Goal: Task Accomplishment & Management: Complete application form

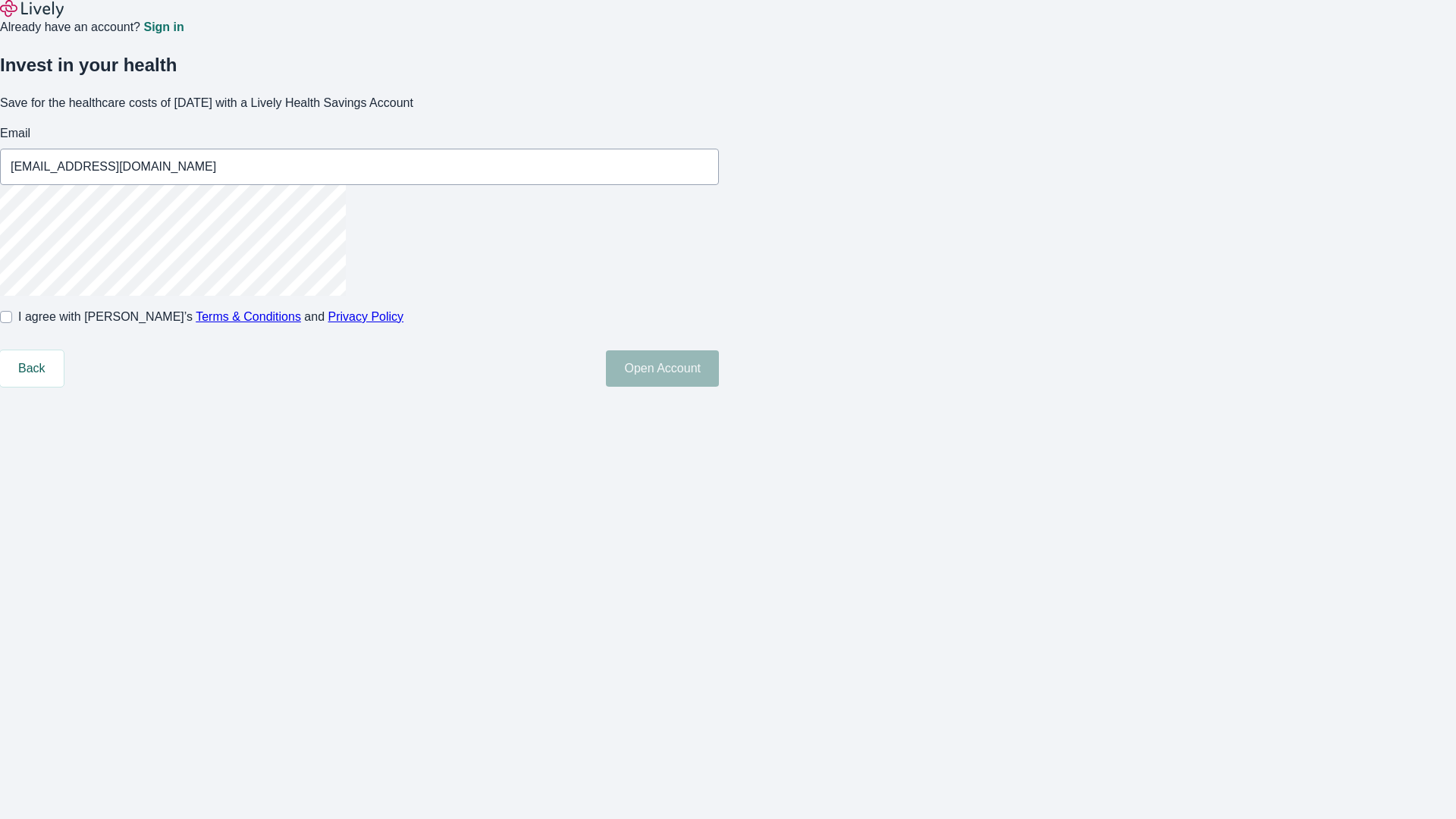
click at [13, 323] on input "I agree with Lively’s Terms & Conditions and Privacy Policy" at bounding box center [6, 317] width 13 height 13
checkbox input "true"
click at [719, 387] on button "Open Account" at bounding box center [662, 368] width 113 height 37
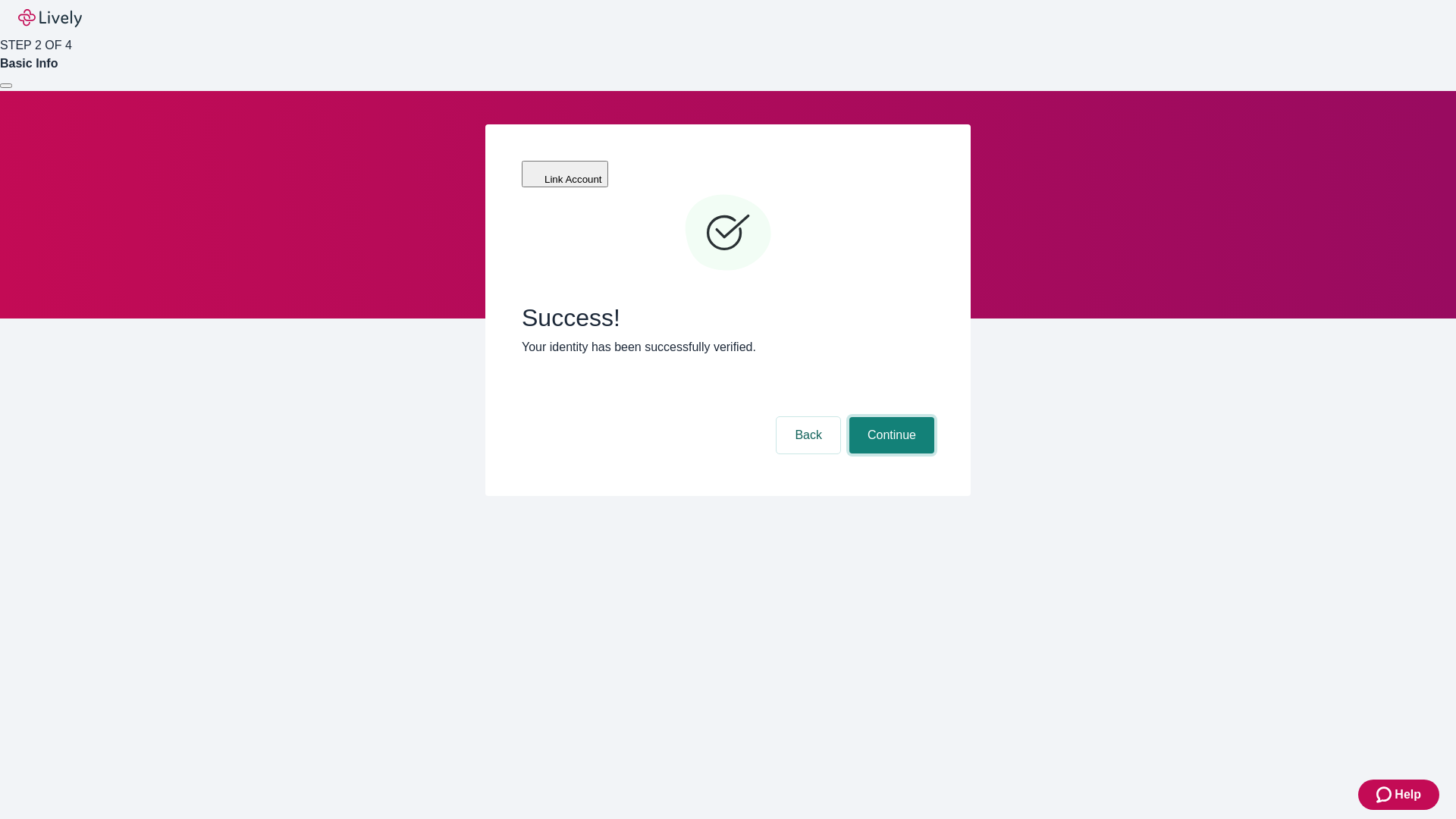
click at [890, 417] on button "Continue" at bounding box center [891, 435] width 85 height 37
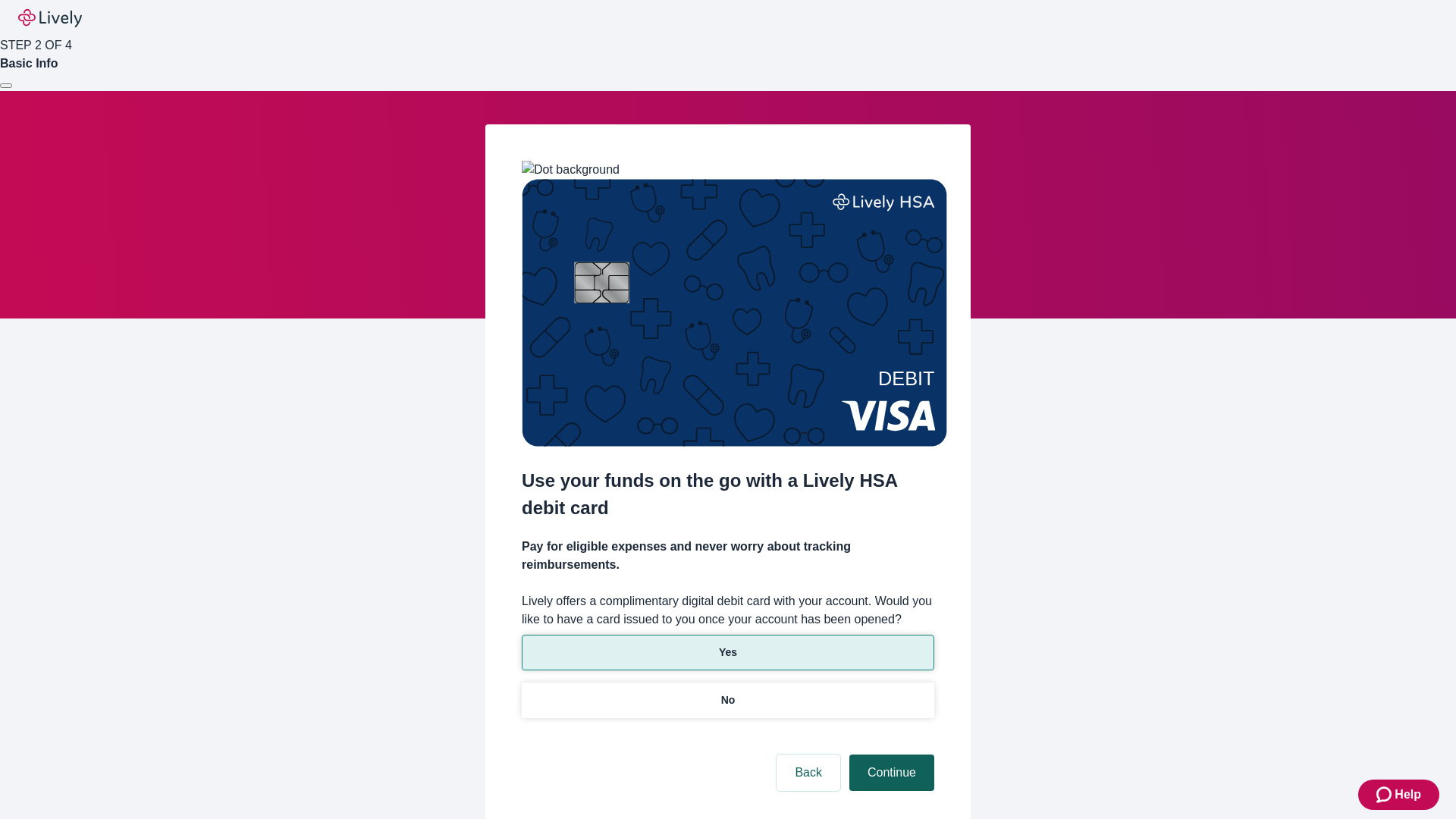
click at [727, 645] on p "Yes" at bounding box center [728, 653] width 18 height 16
click at [890, 755] on button "Continue" at bounding box center [891, 773] width 85 height 37
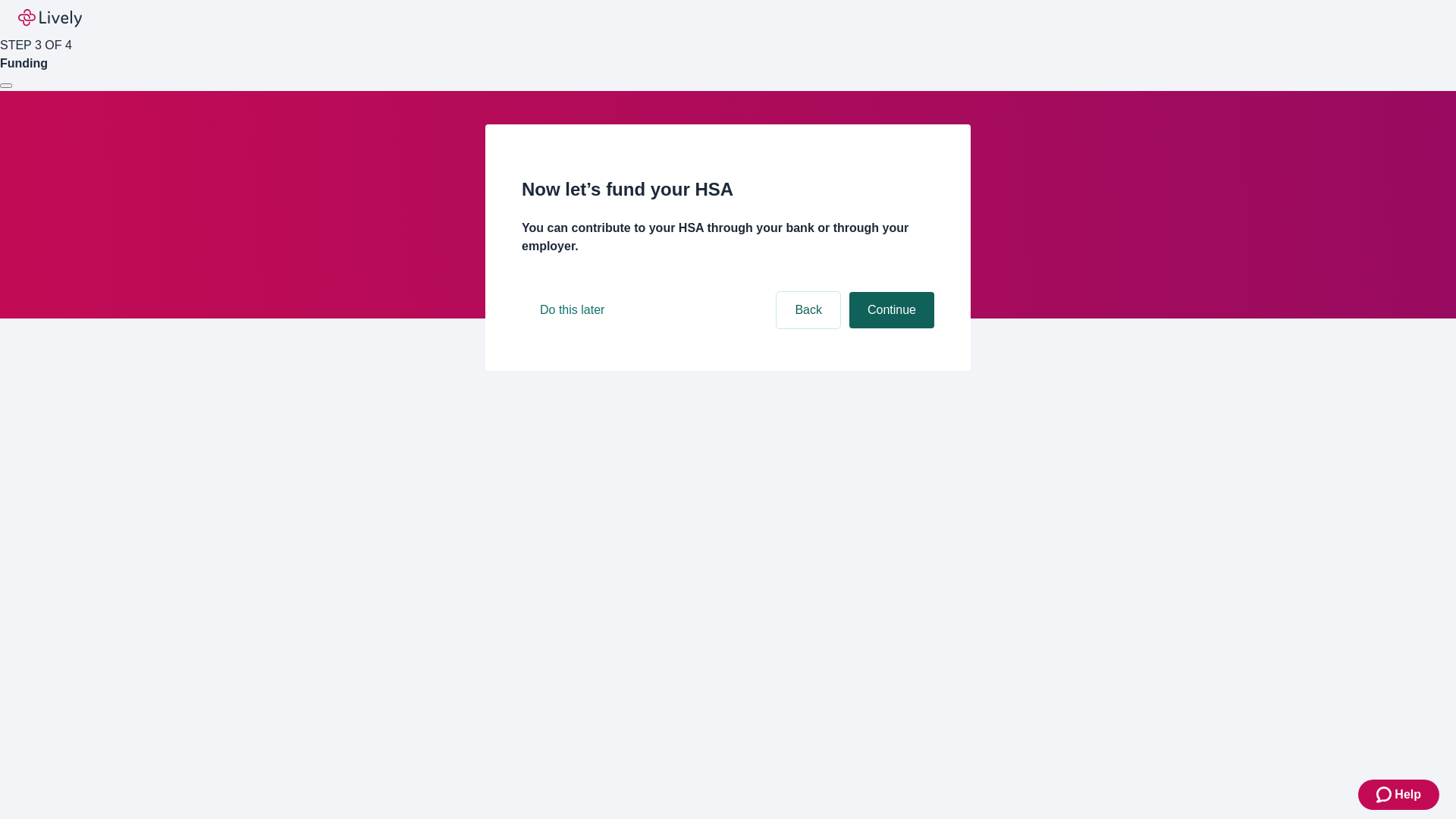
click at [890, 329] on button "Continue" at bounding box center [891, 310] width 85 height 37
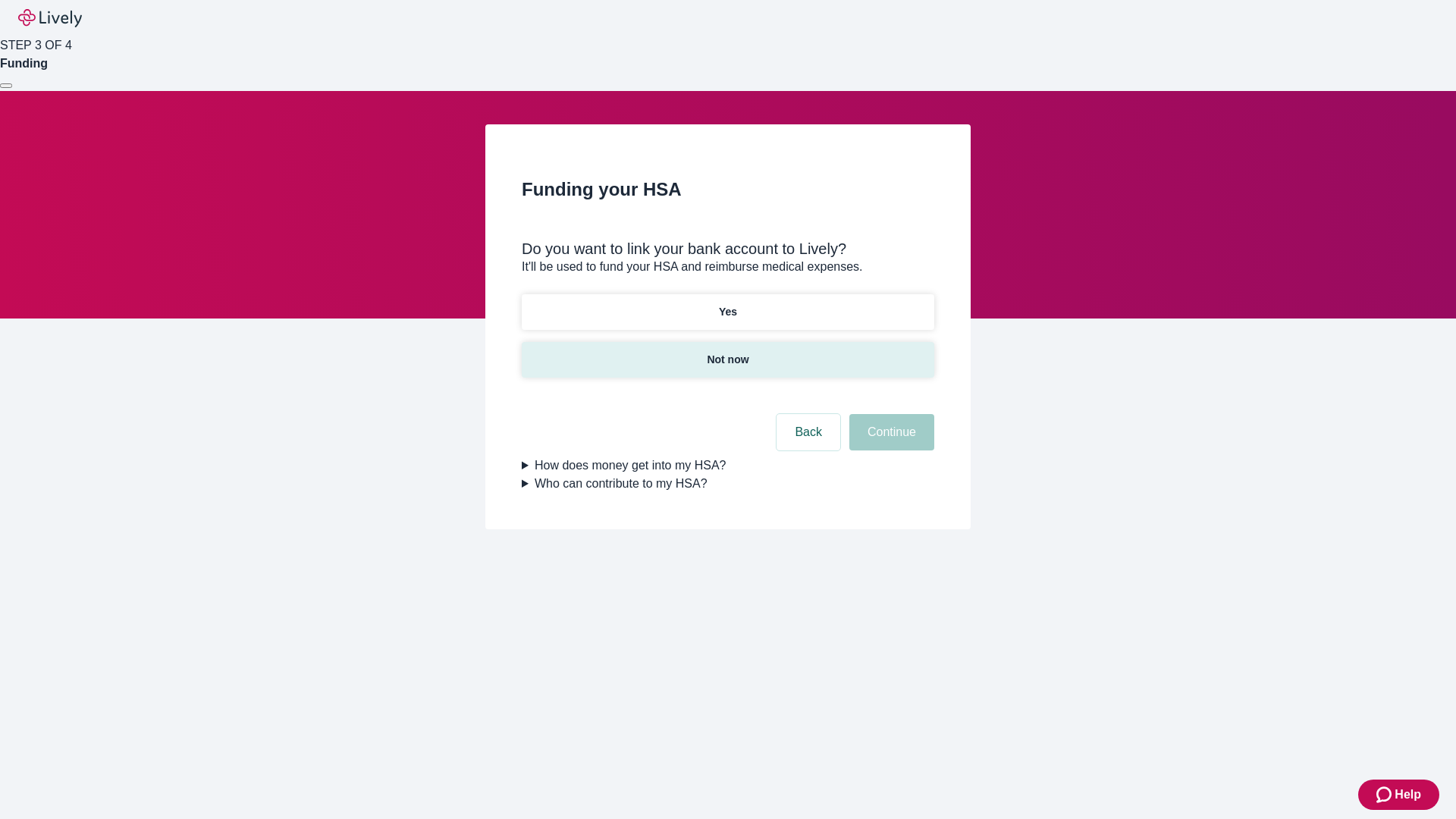
click at [727, 352] on p "Not now" at bounding box center [727, 360] width 42 height 16
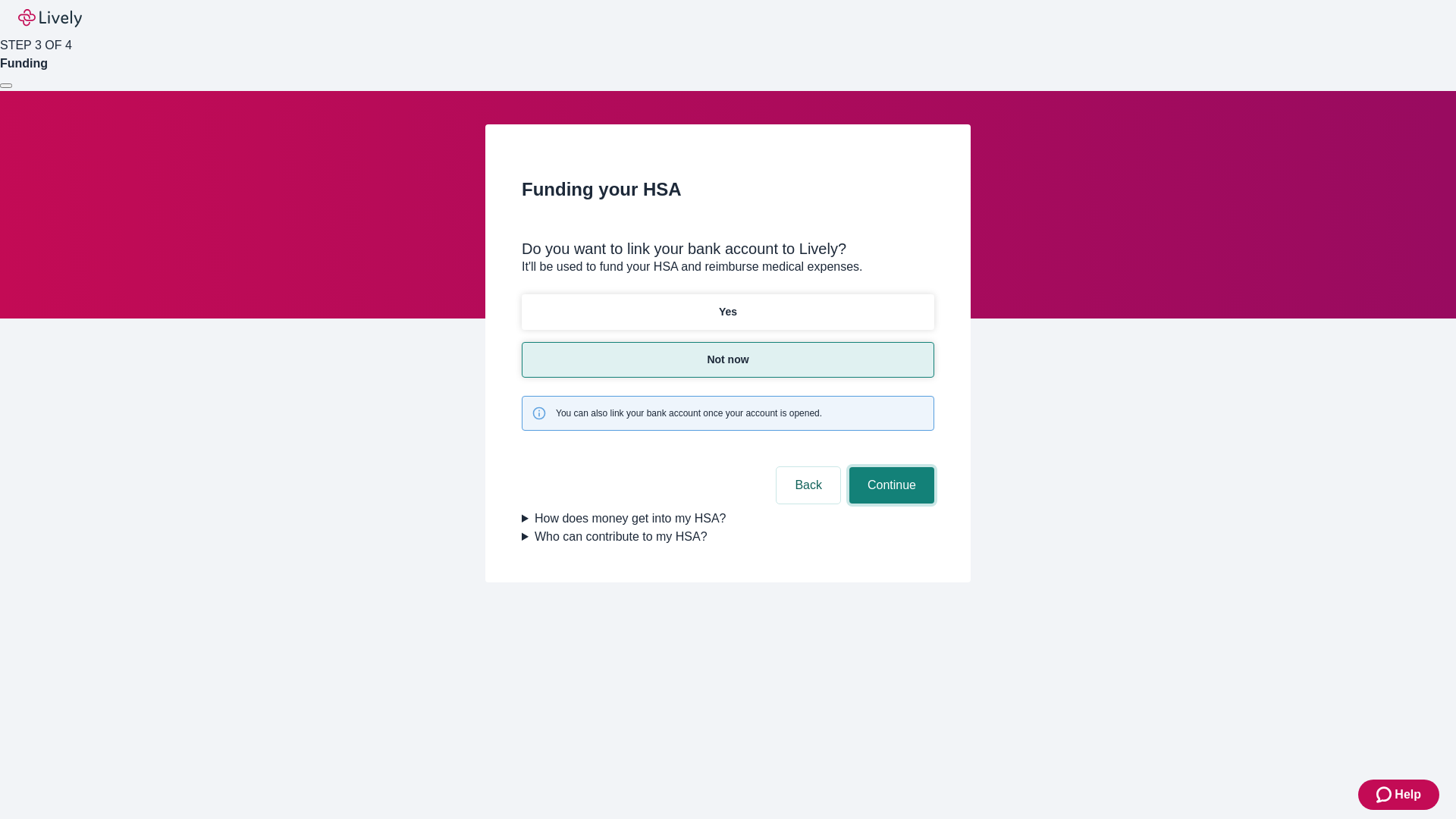
click at [890, 467] on button "Continue" at bounding box center [891, 485] width 85 height 37
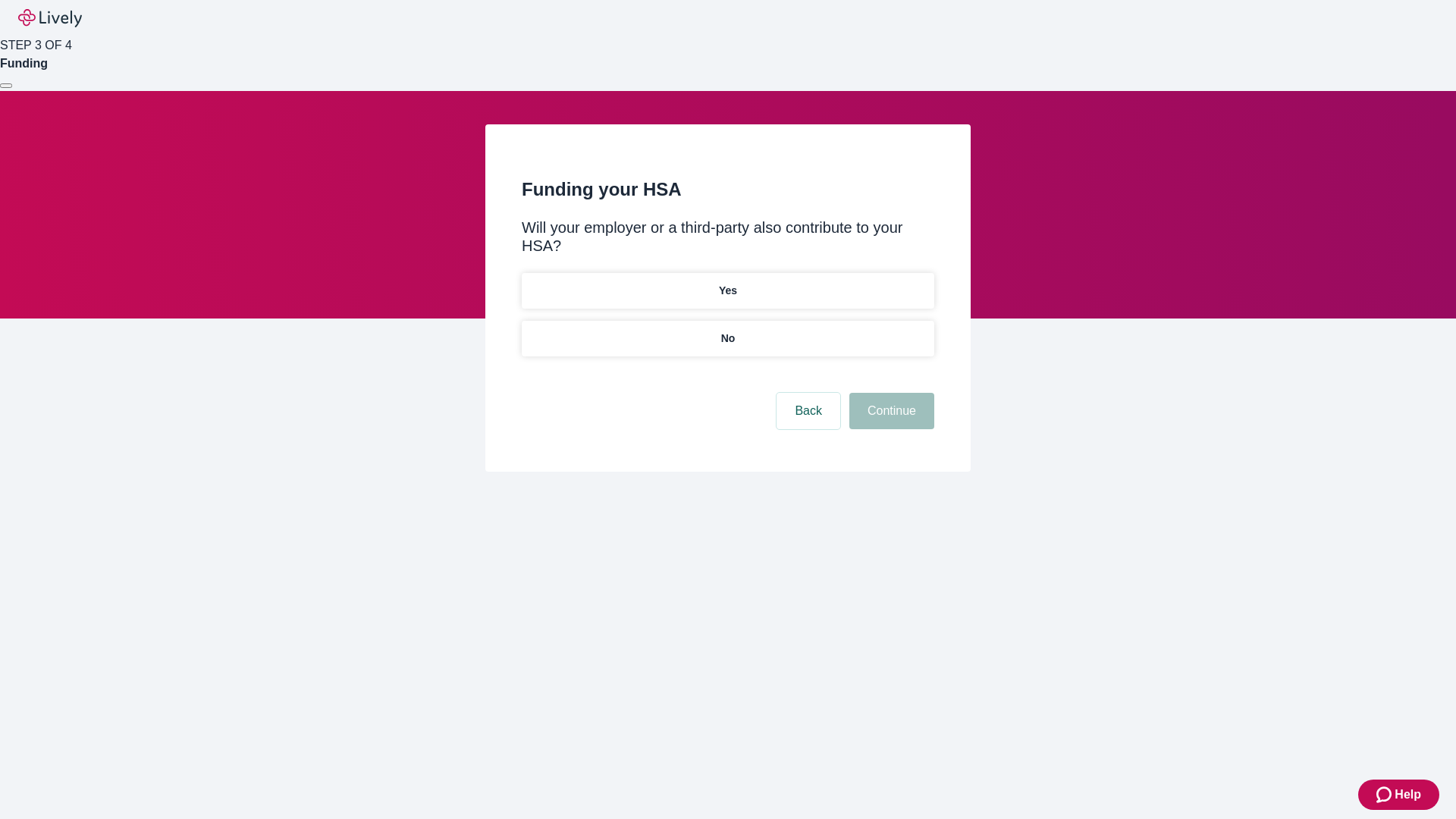
click at [727, 330] on p "No" at bounding box center [728, 338] width 14 height 16
click at [890, 393] on button "Continue" at bounding box center [891, 411] width 85 height 37
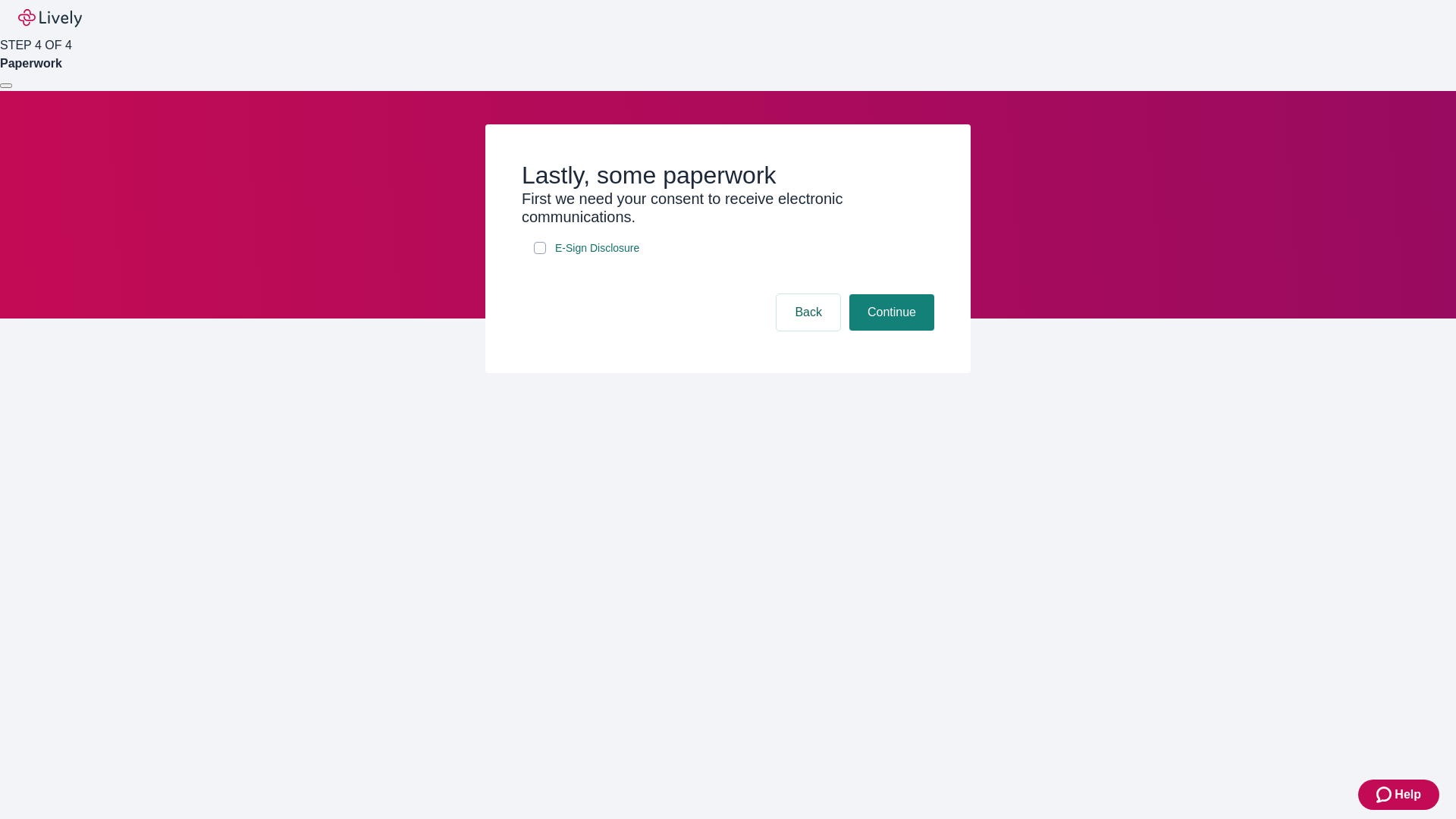
click at [540, 254] on input "E-Sign Disclosure" at bounding box center [540, 248] width 13 height 13
checkbox input "true"
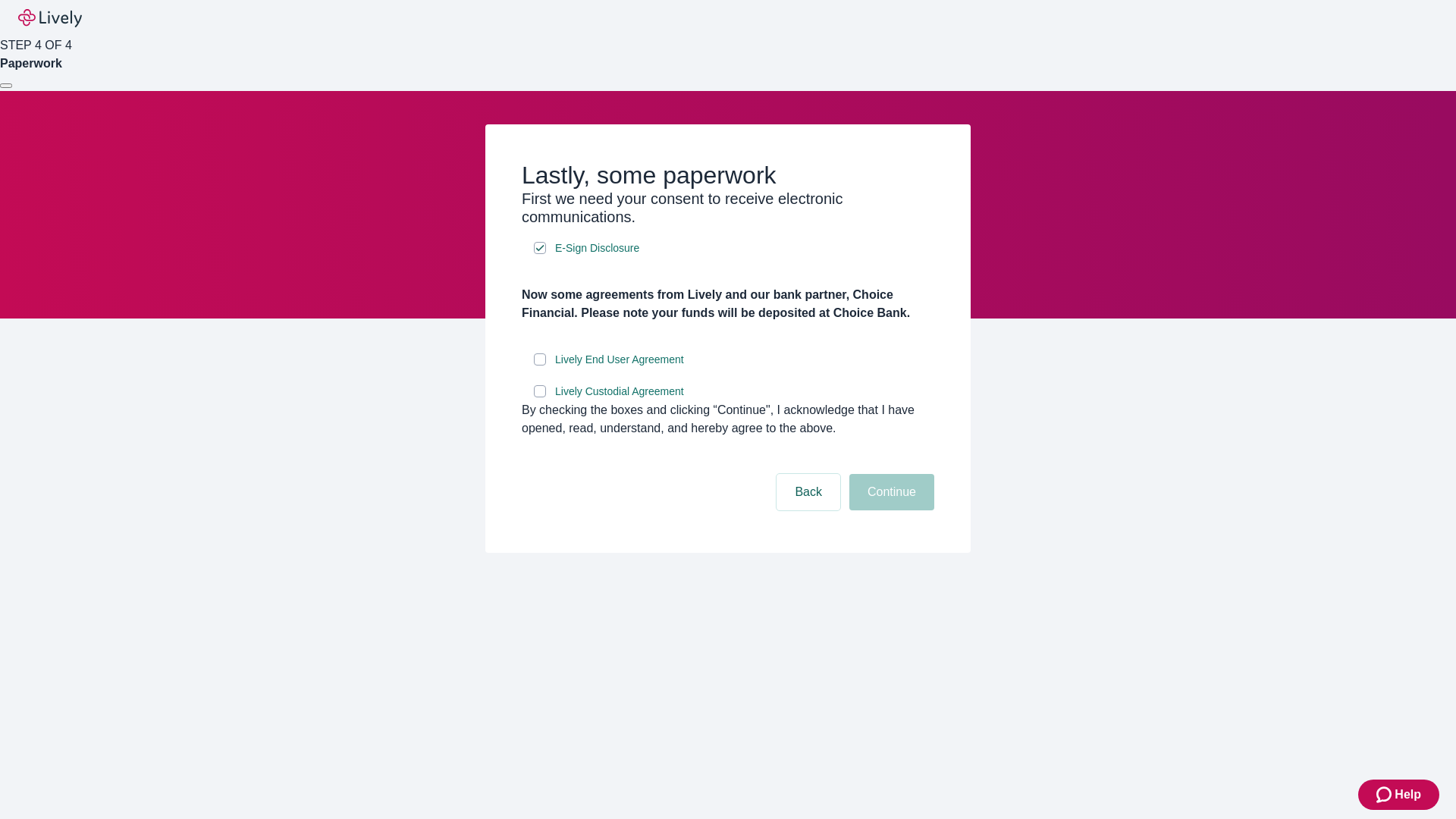
click at [540, 365] on input "Lively End User Agreement" at bounding box center [540, 360] width 13 height 13
checkbox input "true"
click at [540, 397] on input "Lively Custodial Agreement" at bounding box center [540, 391] width 13 height 13
checkbox input "true"
click at [890, 510] on button "Continue" at bounding box center [891, 492] width 85 height 37
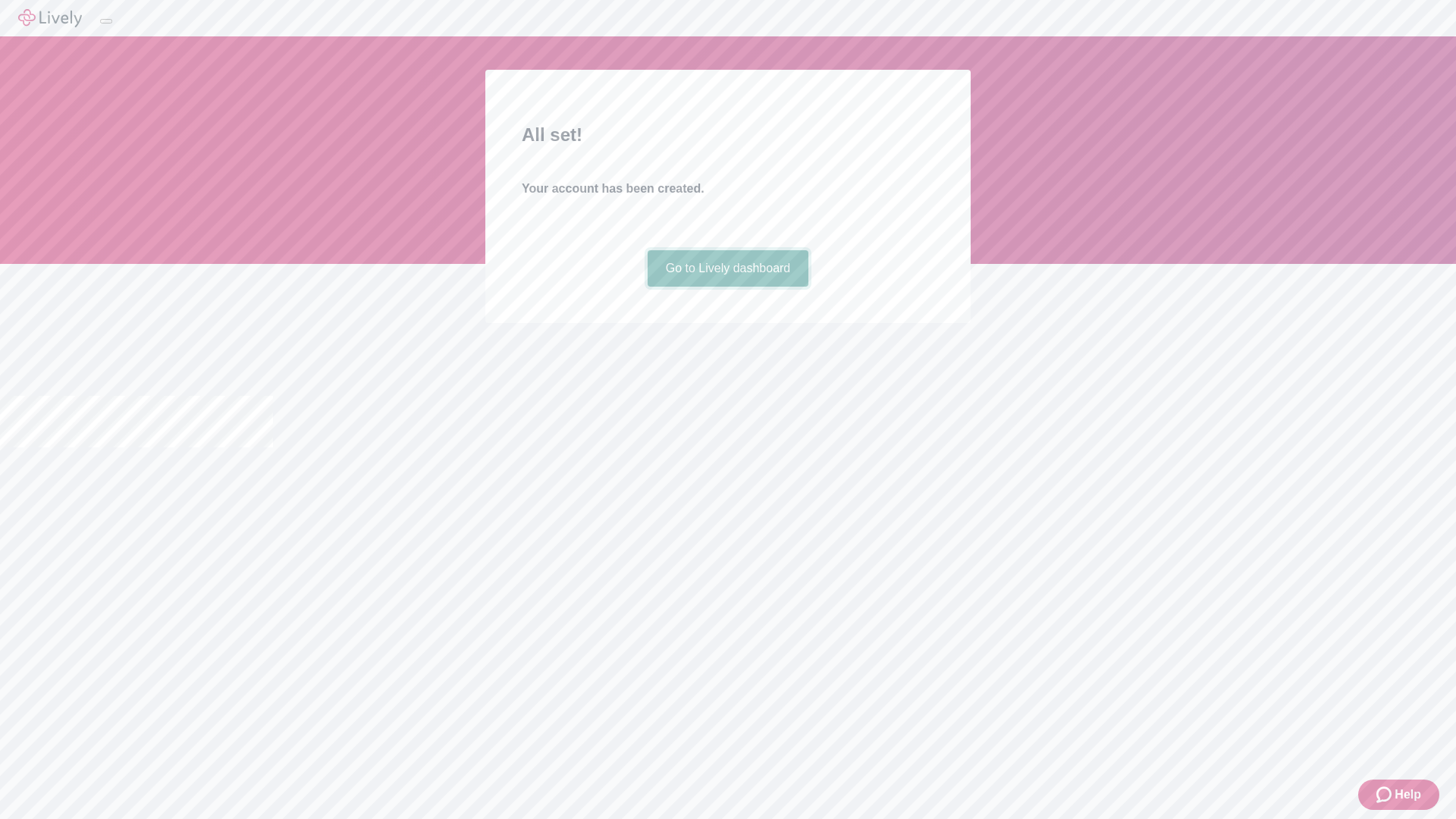
click at [727, 287] on link "Go to Lively dashboard" at bounding box center [728, 268] width 162 height 37
